Goal: Task Accomplishment & Management: Complete application form

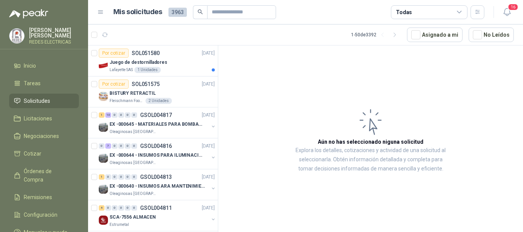
click at [103, 33] on icon "button" at bounding box center [105, 35] width 7 height 7
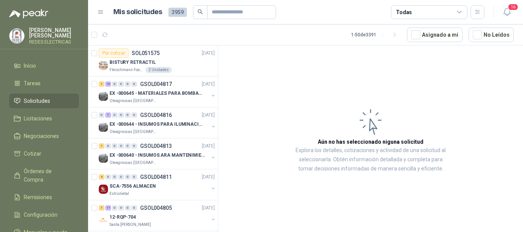
drag, startPoint x: 105, startPoint y: 35, endPoint x: 142, endPoint y: 2, distance: 50.2
click at [105, 35] on icon "button" at bounding box center [105, 35] width 7 height 7
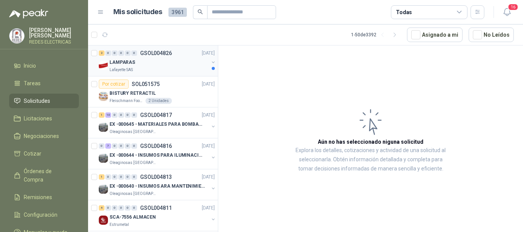
click at [175, 65] on div "LAMPARAS" at bounding box center [159, 62] width 99 height 9
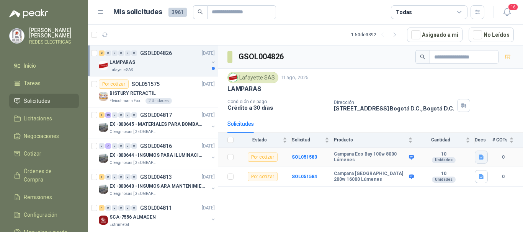
click at [483, 158] on icon "button" at bounding box center [481, 157] width 5 height 5
click at [469, 139] on button "8000 lumenes.JPG" at bounding box center [457, 141] width 51 height 8
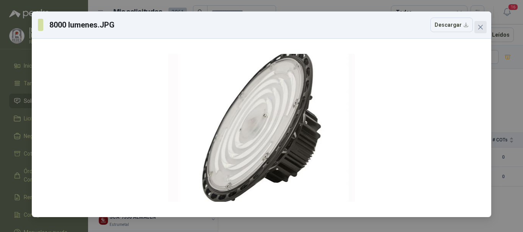
click at [481, 30] on button "Close" at bounding box center [480, 27] width 12 height 12
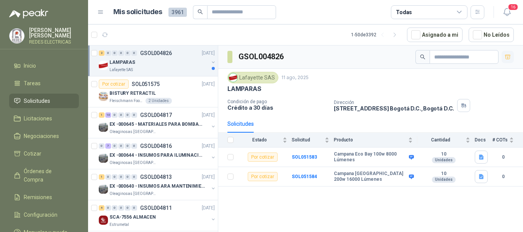
click at [507, 57] on icon "button" at bounding box center [508, 57] width 7 height 7
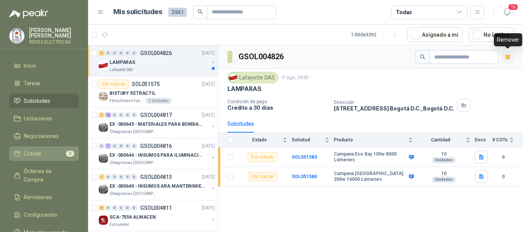
click at [54, 151] on li "Cotizar 2" at bounding box center [44, 154] width 61 height 8
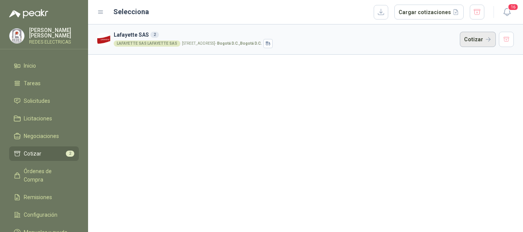
click at [473, 45] on button "Cotizar" at bounding box center [478, 39] width 36 height 15
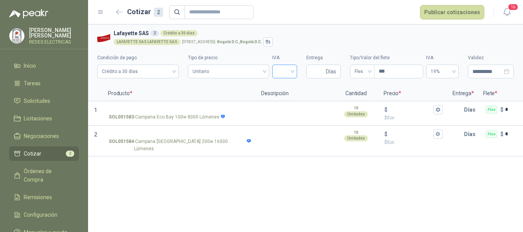
click at [294, 69] on div at bounding box center [284, 72] width 25 height 14
drag, startPoint x: 282, startPoint y: 88, endPoint x: 300, endPoint y: 81, distance: 19.6
click at [282, 88] on div "19%" at bounding box center [284, 87] width 13 height 8
click at [318, 69] on input "Entrega" at bounding box center [317, 71] width 13 height 13
type input "*"
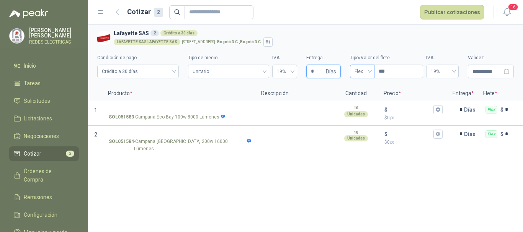
click at [361, 70] on span "Flex" at bounding box center [362, 71] width 15 height 11
type input "*"
click at [361, 97] on div "Incluido" at bounding box center [362, 100] width 12 height 8
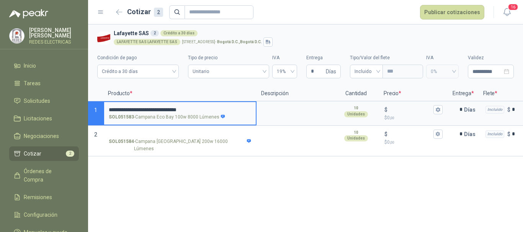
click at [108, 110] on label "**********" at bounding box center [180, 113] width 152 height 22
click at [109, 110] on input "**********" at bounding box center [180, 110] width 142 height 6
click at [108, 110] on label "**********" at bounding box center [180, 113] width 152 height 22
click at [109, 110] on input "**********" at bounding box center [180, 110] width 142 height 6
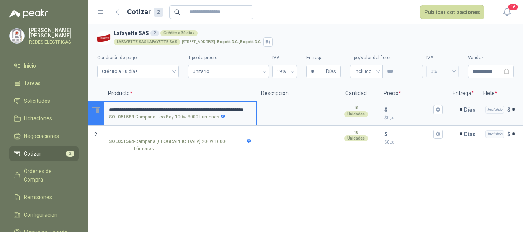
drag, startPoint x: 213, startPoint y: 108, endPoint x: 100, endPoint y: 108, distance: 113.0
click at [100, 108] on section "**********" at bounding box center [305, 113] width 435 height 25
click at [125, 108] on input "**********" at bounding box center [180, 110] width 142 height 7
click at [163, 109] on input "**********" at bounding box center [180, 110] width 142 height 7
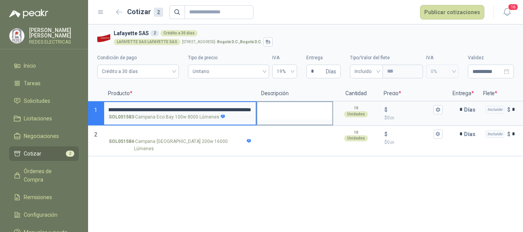
drag, startPoint x: 110, startPoint y: 110, endPoint x: 261, endPoint y: 110, distance: 151.3
click at [261, 110] on section "**********" at bounding box center [305, 113] width 435 height 25
type input "**********"
click at [288, 110] on textarea at bounding box center [294, 111] width 75 height 18
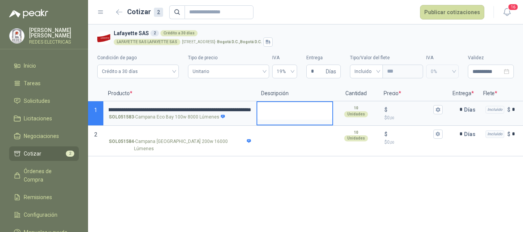
scroll to position [0, 0]
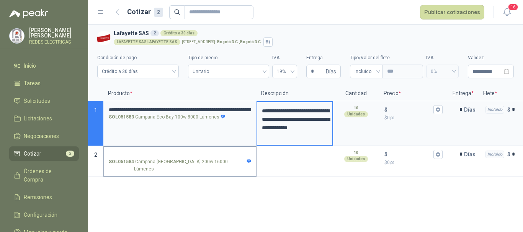
click at [191, 152] on input "SOL051584 - Campana [GEOGRAPHIC_DATA] 200w 16000 Lúmenes" at bounding box center [180, 155] width 142 height 6
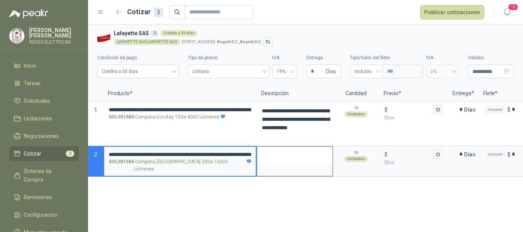
click at [286, 153] on textarea at bounding box center [294, 156] width 75 height 18
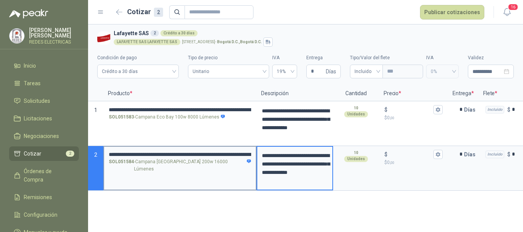
click at [231, 153] on input "**********" at bounding box center [180, 155] width 142 height 6
type input "**********"
click at [264, 174] on textarea "**********" at bounding box center [294, 168] width 75 height 43
type textarea "**********"
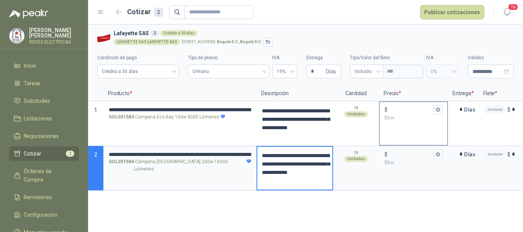
type textarea "**********"
click at [408, 106] on div "$" at bounding box center [413, 109] width 58 height 9
click at [408, 107] on input "$ $ 0 ,00" at bounding box center [410, 110] width 43 height 6
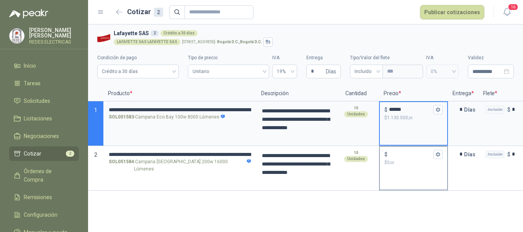
type input "******"
click at [403, 155] on input "$ $ 0 ,00" at bounding box center [410, 155] width 43 height 6
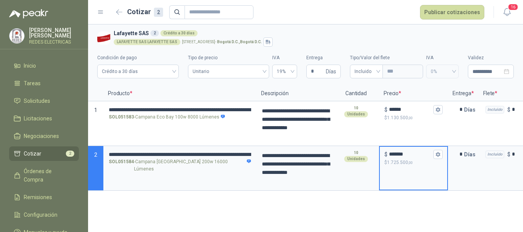
type input "*******"
click at [317, 75] on input "*" at bounding box center [317, 71] width 13 height 13
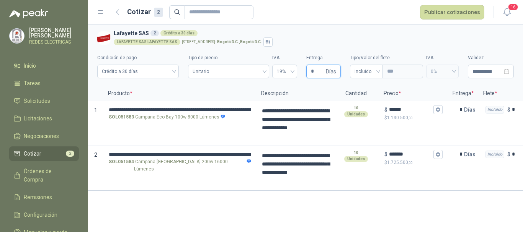
type input "*"
click at [453, 13] on button "Publicar cotizaciones" at bounding box center [452, 12] width 64 height 15
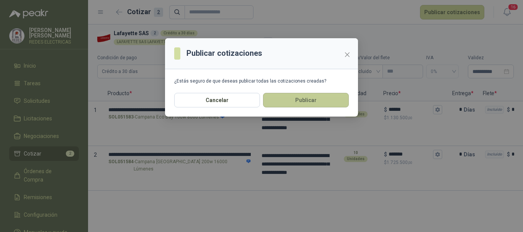
click at [320, 103] on button "Publicar" at bounding box center [306, 100] width 86 height 15
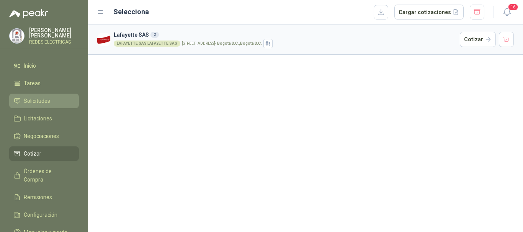
click at [46, 97] on span "Solicitudes" at bounding box center [37, 101] width 26 height 8
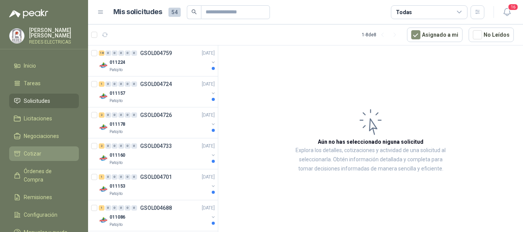
click at [54, 152] on li "Cotizar" at bounding box center [44, 154] width 61 height 8
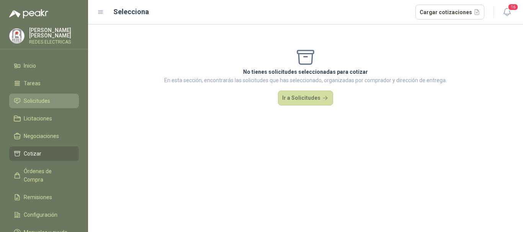
click at [40, 98] on span "Solicitudes" at bounding box center [37, 101] width 26 height 8
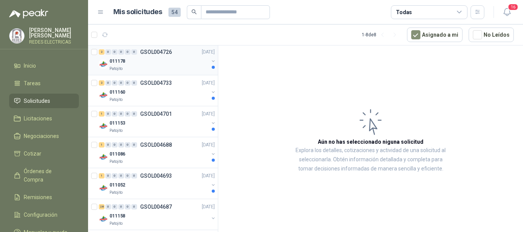
scroll to position [69, 0]
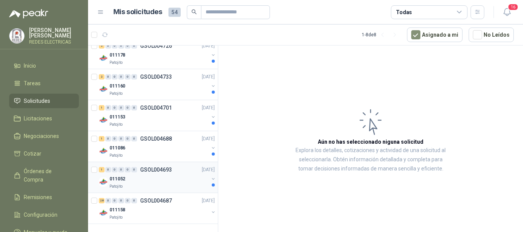
click at [179, 182] on div "011052" at bounding box center [159, 179] width 99 height 9
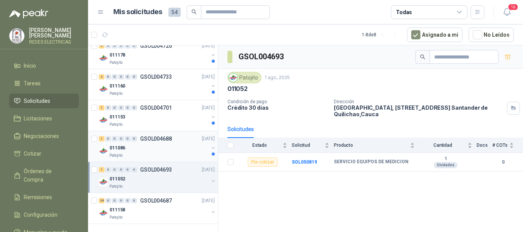
click at [179, 155] on div "Patojito" at bounding box center [159, 156] width 99 height 6
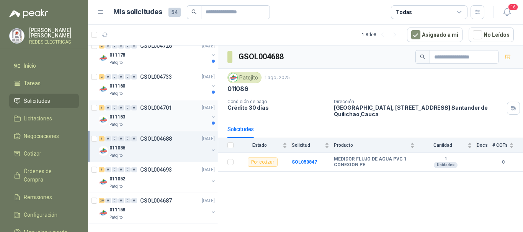
click at [180, 120] on div "011153" at bounding box center [159, 117] width 99 height 9
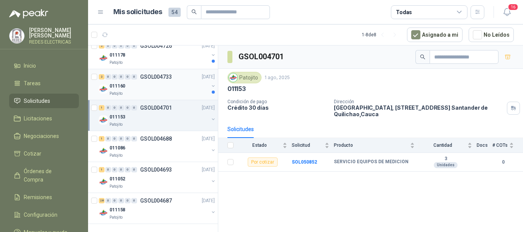
click at [182, 90] on div "011160" at bounding box center [159, 86] width 99 height 9
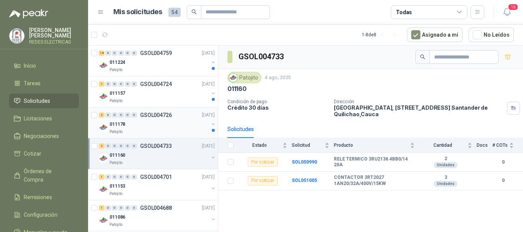
click at [181, 124] on div "011178" at bounding box center [159, 124] width 99 height 9
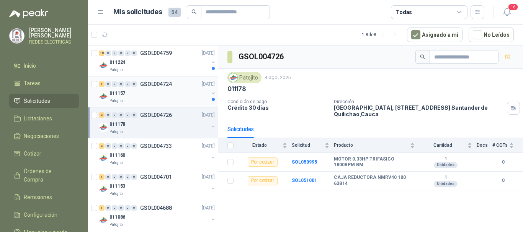
click at [183, 91] on div "011157" at bounding box center [159, 93] width 99 height 9
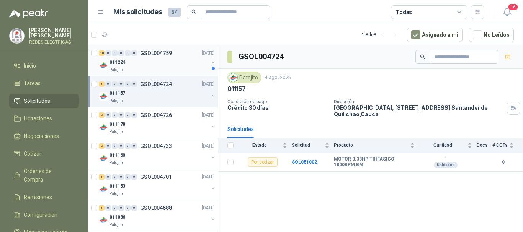
click at [185, 64] on div "011224" at bounding box center [159, 62] width 99 height 9
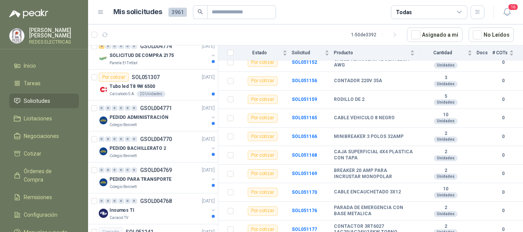
scroll to position [728, 0]
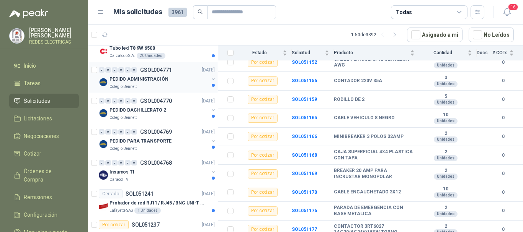
click at [182, 83] on div "PEDIDO ADMINISTRACIÓN" at bounding box center [159, 79] width 99 height 9
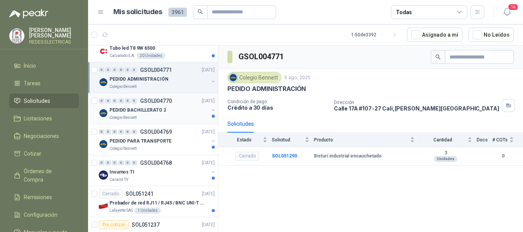
click at [183, 111] on div "PEDIDO BACHILLERATO 2" at bounding box center [159, 110] width 99 height 9
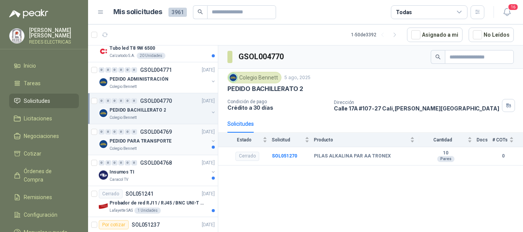
click at [176, 151] on div "Colegio Bennett" at bounding box center [159, 149] width 99 height 6
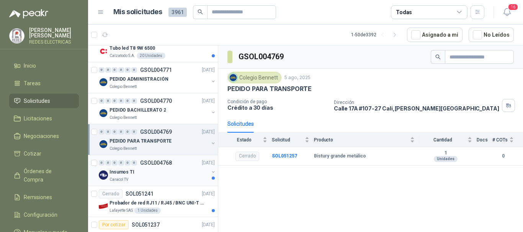
click at [174, 179] on div "Caracol TV" at bounding box center [159, 180] width 99 height 6
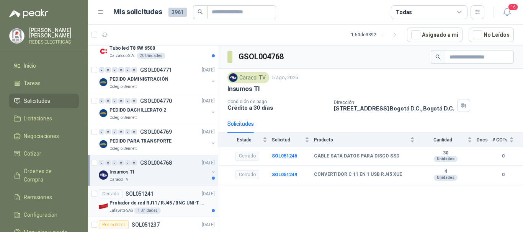
click at [186, 207] on div "Probador de red RJ11 / RJ45 / BNC UNI-T (UT681C-UT681L)" at bounding box center [162, 203] width 105 height 9
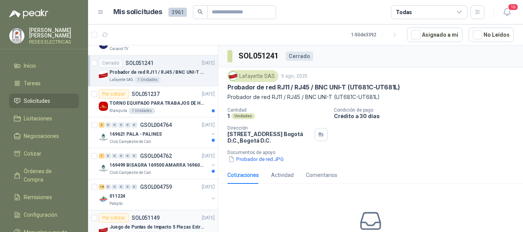
scroll to position [881, 0]
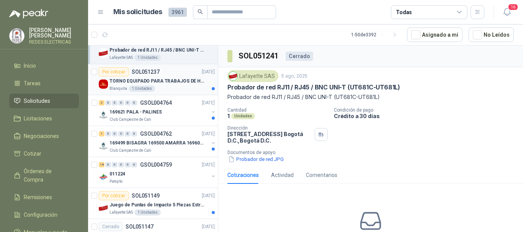
click at [168, 85] on div "TORNO EQUIPADO PARA TRABAJOS DE HASTA 1 METRO DE PRIMER O SEGUNDA MANO" at bounding box center [162, 81] width 105 height 9
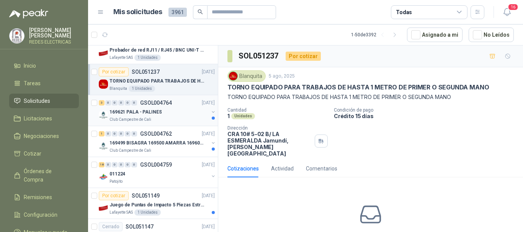
click at [185, 110] on div "169621 PALA - PALINES" at bounding box center [159, 112] width 99 height 9
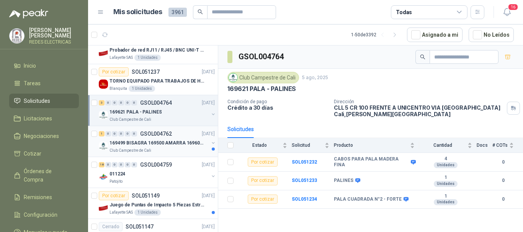
click at [188, 147] on div "169499 BISAGRA 169500 AMARRA 169601 BUJ 169617 CER" at bounding box center [159, 143] width 99 height 9
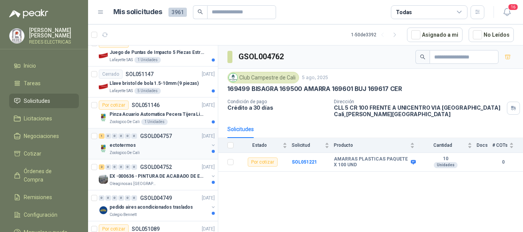
scroll to position [1034, 0]
click at [180, 58] on div "Lafayette SAS 1 Unidades" at bounding box center [162, 60] width 105 height 6
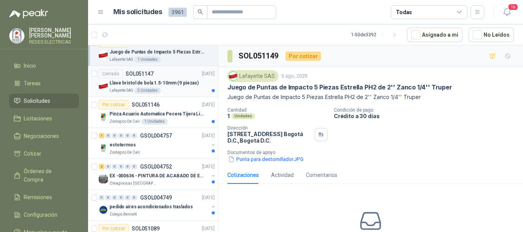
click at [180, 84] on p "Llave bristol de bola 1.5-10mm (9 piezas)" at bounding box center [154, 83] width 89 height 7
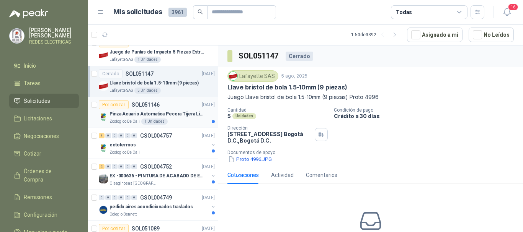
click at [185, 115] on p "Pinza Acuario Automatica Pecera Tijera Limpiador Alicate" at bounding box center [157, 114] width 95 height 7
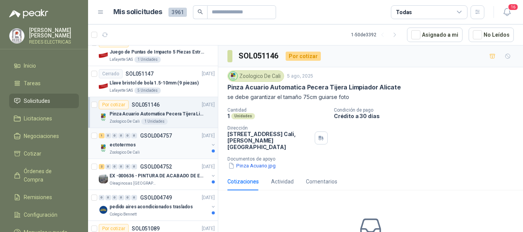
click at [183, 144] on div "ectotermos" at bounding box center [159, 145] width 99 height 9
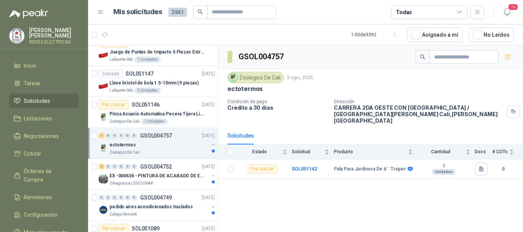
click at [189, 149] on div "ectotermos" at bounding box center [159, 145] width 99 height 9
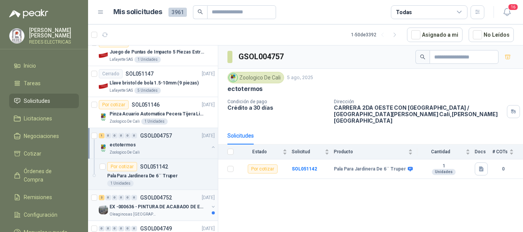
click at [191, 201] on div "2 0 0 0 0 0 GSOL004752 [DATE]" at bounding box center [158, 197] width 118 height 9
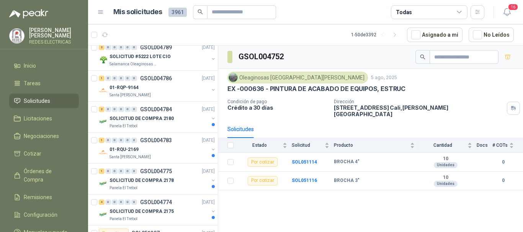
scroll to position [574, 0]
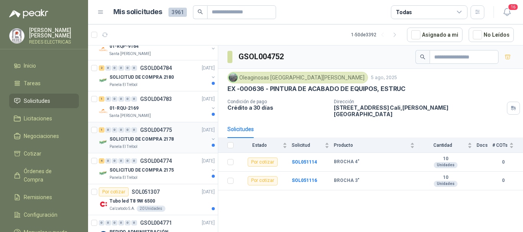
click at [189, 137] on div "SOLICITUD DE COMPRA 2178" at bounding box center [159, 139] width 99 height 9
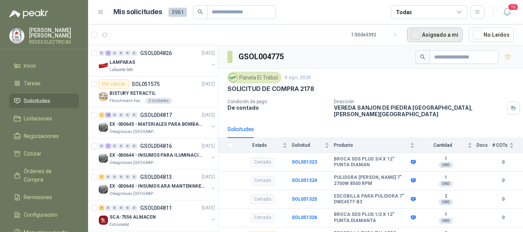
click at [437, 33] on button "Asignado a mi" at bounding box center [435, 35] width 56 height 15
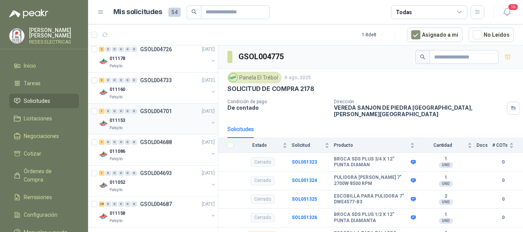
scroll to position [69, 0]
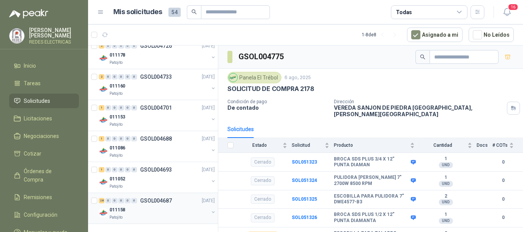
click at [170, 220] on div "Patojito" at bounding box center [159, 218] width 99 height 6
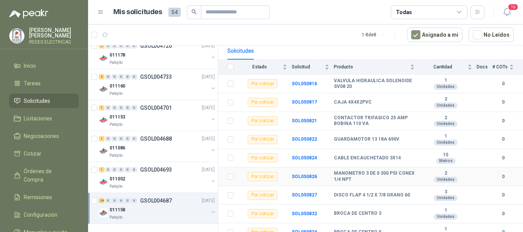
scroll to position [77, 0]
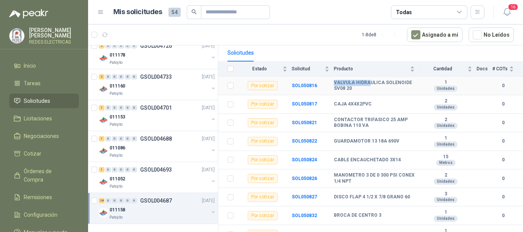
drag, startPoint x: 367, startPoint y: 79, endPoint x: 369, endPoint y: 84, distance: 5.3
click at [369, 79] on tr "Por cotizar SOL050816 VALVULA HIDRAULICA SOLENOIDE SV08 20 1 Unidades 0" at bounding box center [370, 86] width 305 height 19
drag, startPoint x: 334, startPoint y: 105, endPoint x: 372, endPoint y: 103, distance: 37.6
click at [372, 103] on div "CAJA 4X4X2PVC" at bounding box center [374, 104] width 81 height 6
drag, startPoint x: 334, startPoint y: 120, endPoint x: 383, endPoint y: 120, distance: 49.4
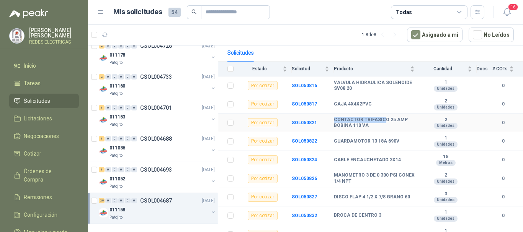
click at [383, 120] on tr "Por cotizar SOL050821 CONTACTOR TRIFASICO 25 AMP BOBINA 110 VA 2 Unidades 0" at bounding box center [370, 123] width 305 height 19
drag, startPoint x: 364, startPoint y: 141, endPoint x: 396, endPoint y: 142, distance: 32.6
click at [394, 141] on b "GUARDAMOTOR 13 18A 690V" at bounding box center [366, 142] width 65 height 6
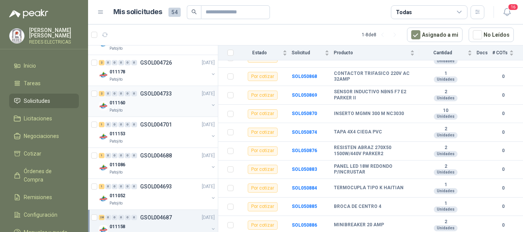
scroll to position [0, 0]
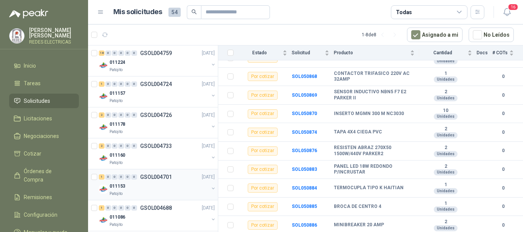
click at [163, 186] on div "011153" at bounding box center [159, 186] width 99 height 9
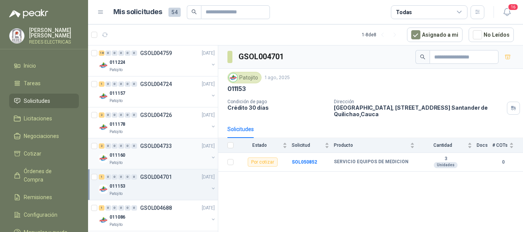
click at [163, 161] on div "Patojito" at bounding box center [159, 163] width 99 height 6
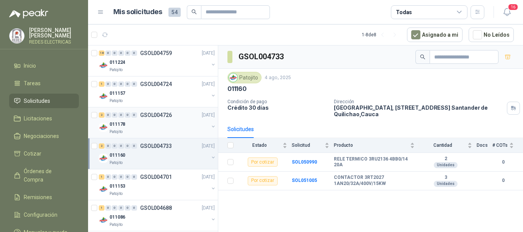
click at [163, 129] on div "Patojito" at bounding box center [159, 132] width 99 height 6
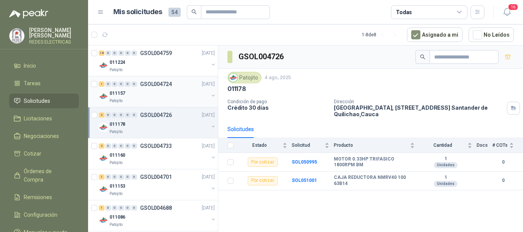
click at [163, 85] on p "GSOL004724" at bounding box center [156, 84] width 32 height 5
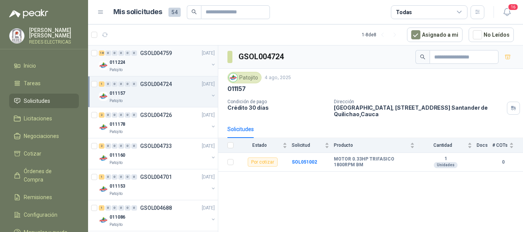
click at [162, 64] on div "011224" at bounding box center [159, 62] width 99 height 9
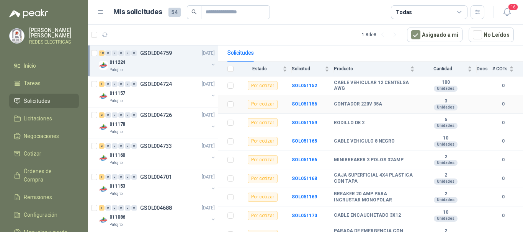
click at [331, 104] on td "SOL051156" at bounding box center [313, 104] width 42 height 19
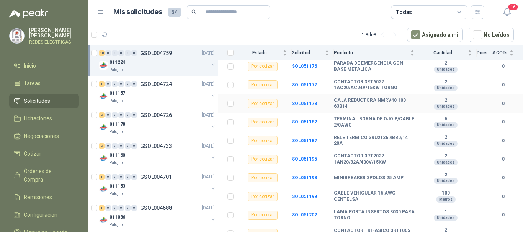
scroll to position [253, 0]
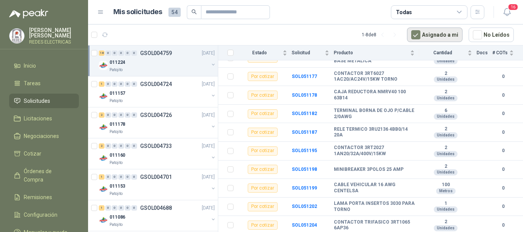
click at [420, 29] on button "Asignado a mi" at bounding box center [435, 35] width 56 height 15
click at [39, 101] on span "Solicitudes" at bounding box center [37, 101] width 26 height 8
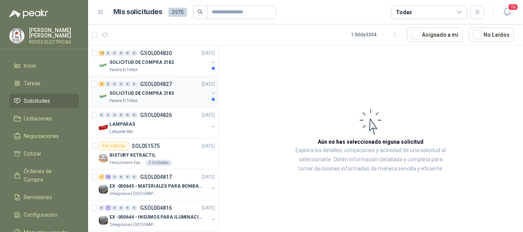
click at [182, 90] on div "SOLICITUD DE COMPRA 2183" at bounding box center [159, 93] width 99 height 9
click at [202, 56] on p "[DATE]" at bounding box center [208, 53] width 13 height 7
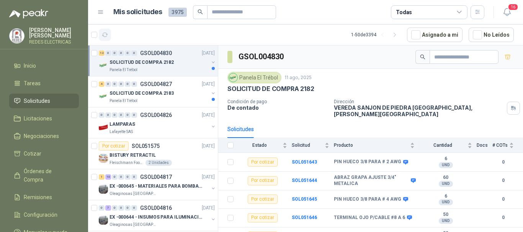
click at [111, 33] on button "button" at bounding box center [105, 35] width 12 height 12
click at [105, 32] on icon "button" at bounding box center [105, 35] width 7 height 7
